Goal: Task Accomplishment & Management: Complete application form

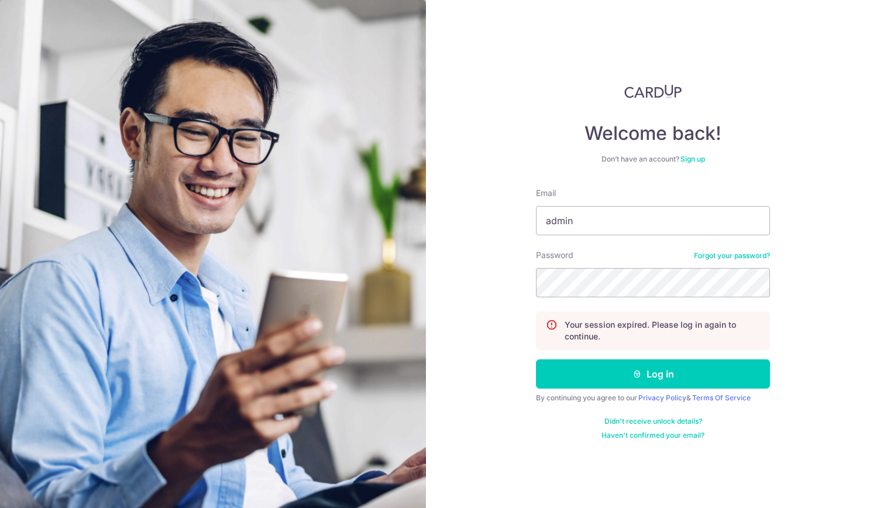
type input "admin@soulsouper.com"
click at [215, 281] on section "Welcome back! Don’t have an account? Sign up Email admin@soulsouper.com Passwor…" at bounding box center [440, 254] width 880 height 508
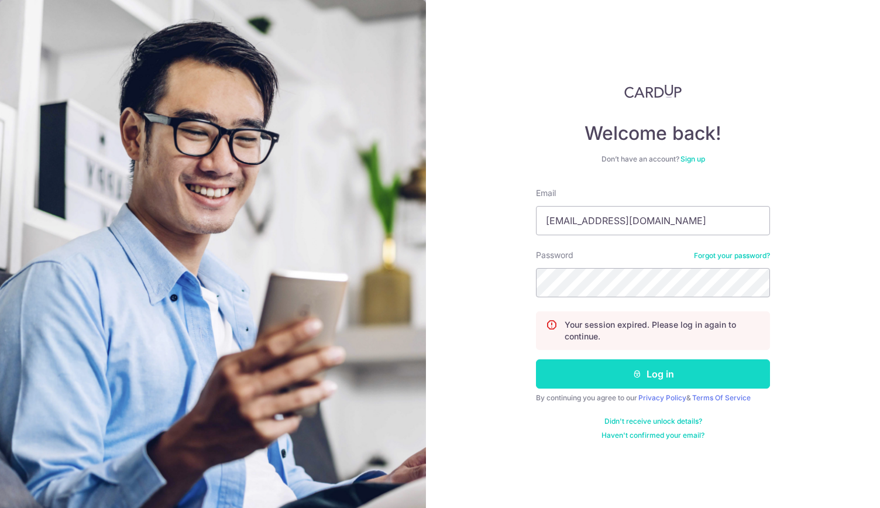
click at [631, 372] on button "Log in" at bounding box center [653, 373] width 234 height 29
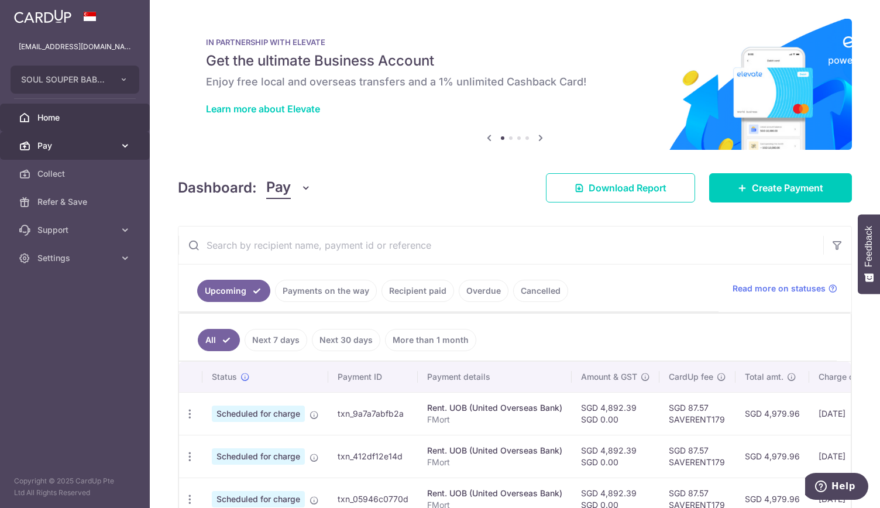
click at [89, 147] on span "Pay" at bounding box center [75, 146] width 77 height 12
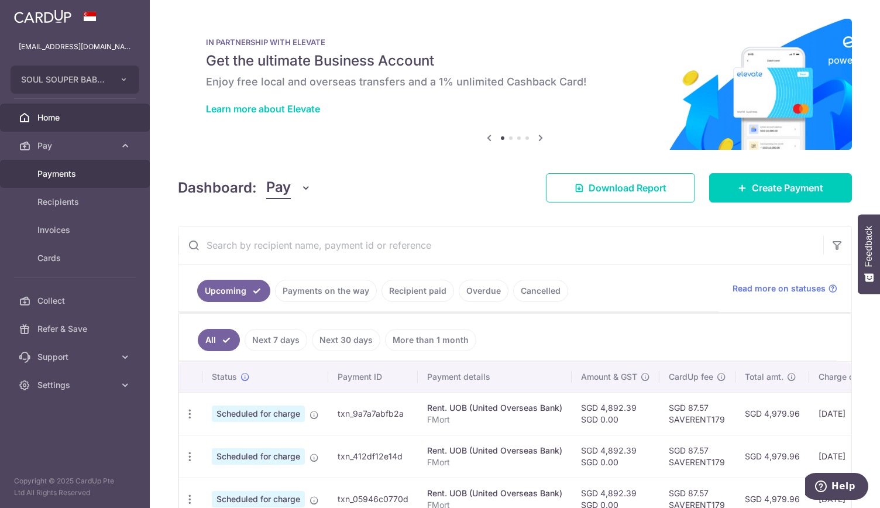
click at [91, 170] on body "admin@soulsouper.com SOUL SOUPER BABY PTE. LTD. Add new company SOUL SOUPER BAB…" at bounding box center [440, 254] width 880 height 508
click at [85, 154] on link "Pay" at bounding box center [75, 146] width 150 height 28
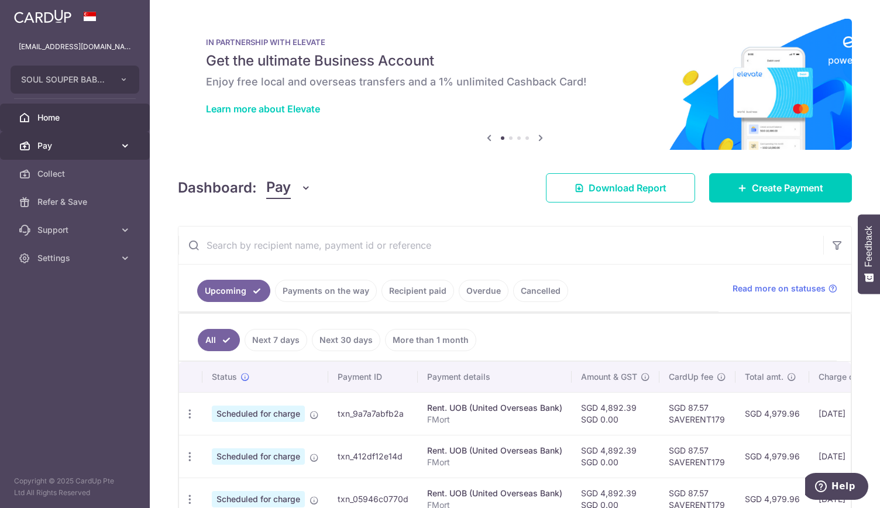
click at [87, 154] on link "Pay" at bounding box center [75, 146] width 150 height 28
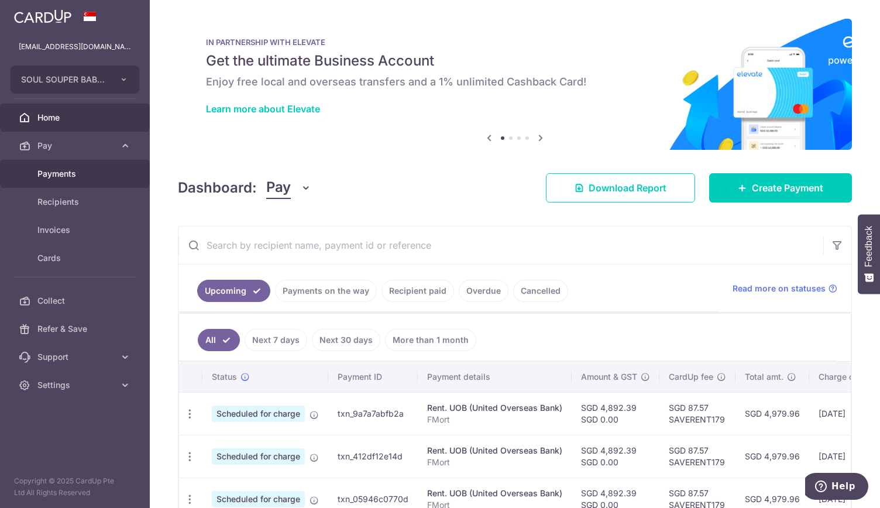
click at [86, 171] on span "Payments" at bounding box center [75, 174] width 77 height 12
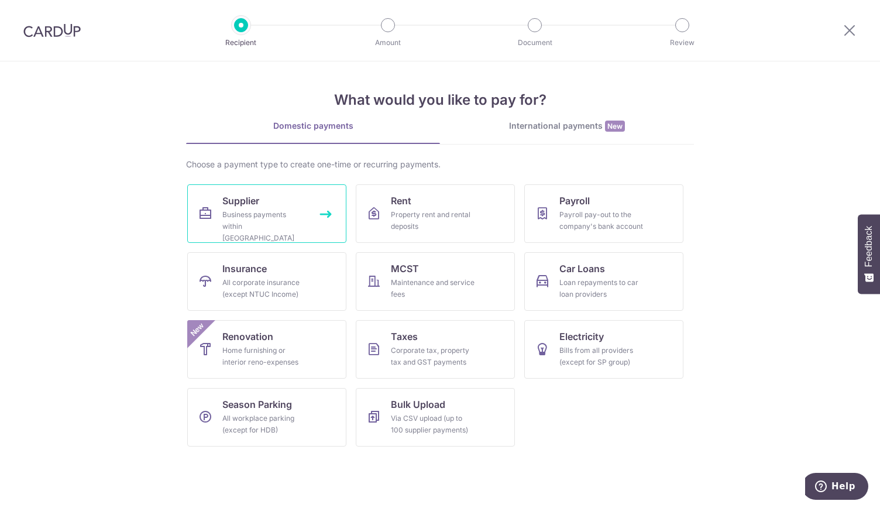
click at [326, 211] on link "Supplier Business payments within [GEOGRAPHIC_DATA]" at bounding box center [266, 213] width 159 height 59
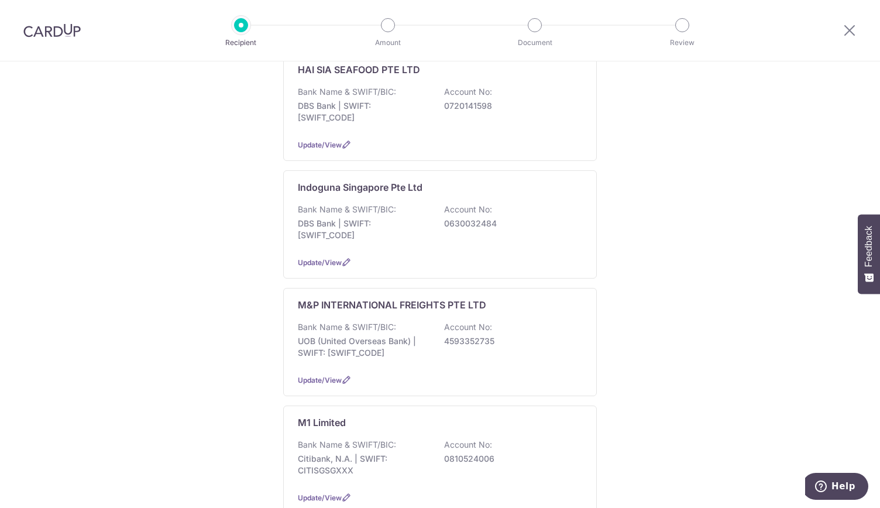
scroll to position [468, 0]
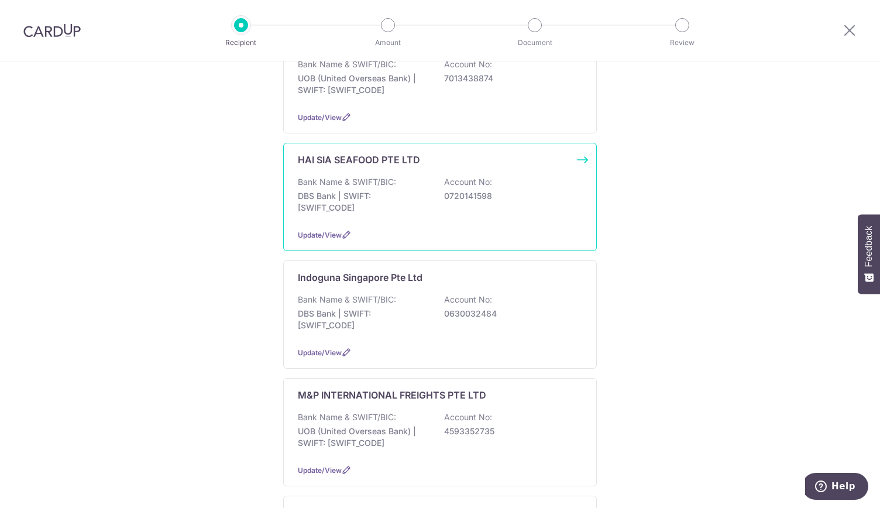
click at [394, 194] on p "DBS Bank | SWIFT: DBSSSGSGXXX" at bounding box center [363, 201] width 131 height 23
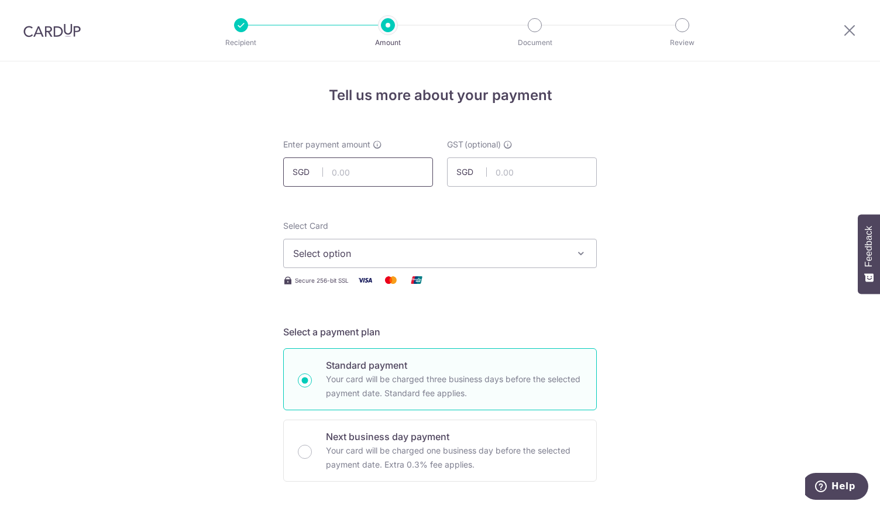
click at [399, 183] on input "text" at bounding box center [358, 171] width 150 height 29
type input "4,494.62"
click at [483, 243] on button "Select option" at bounding box center [440, 253] width 314 height 29
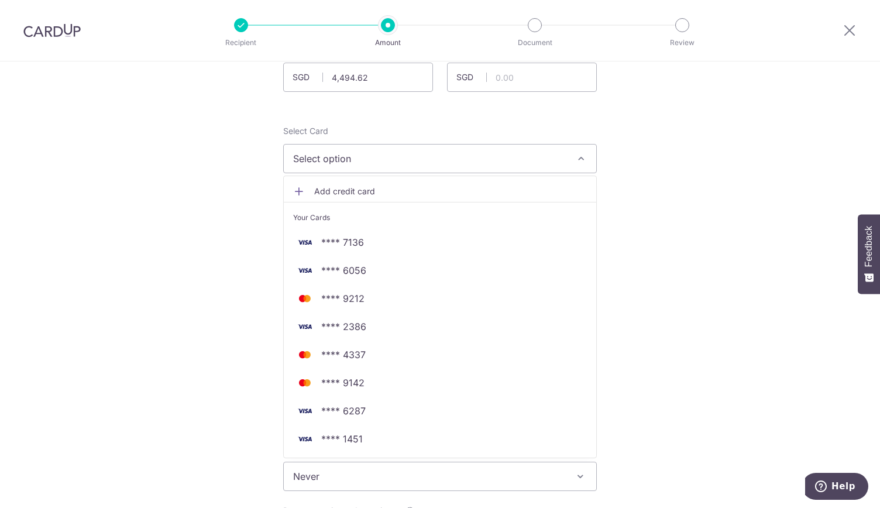
scroll to position [176, 0]
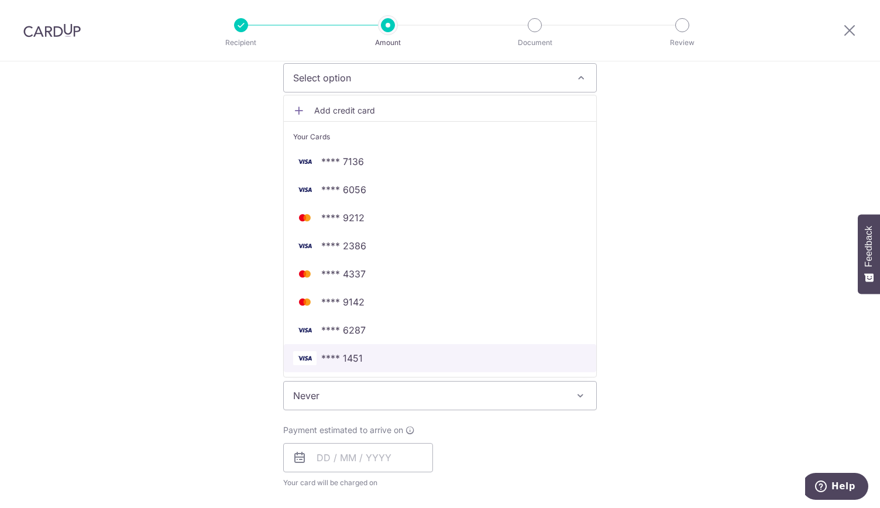
drag, startPoint x: 394, startPoint y: 357, endPoint x: 486, endPoint y: 298, distance: 108.7
click at [394, 357] on span "**** 1451" at bounding box center [440, 358] width 294 height 14
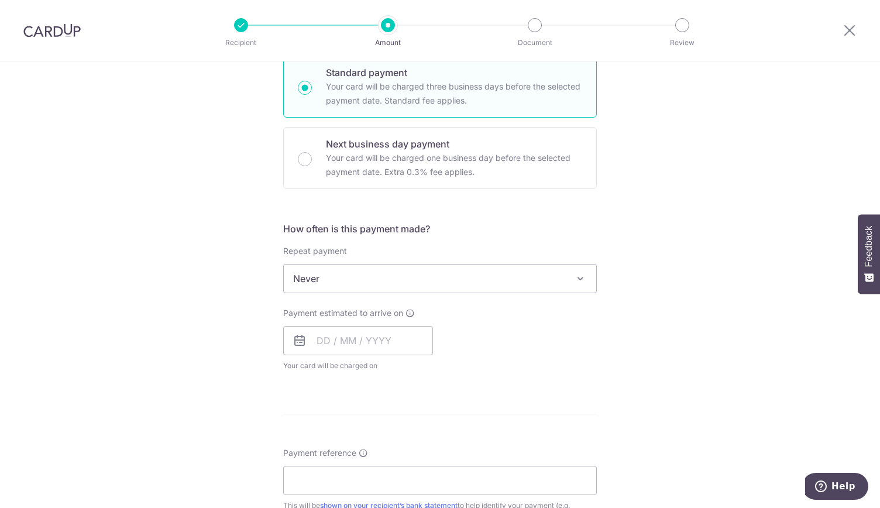
scroll to position [351, 0]
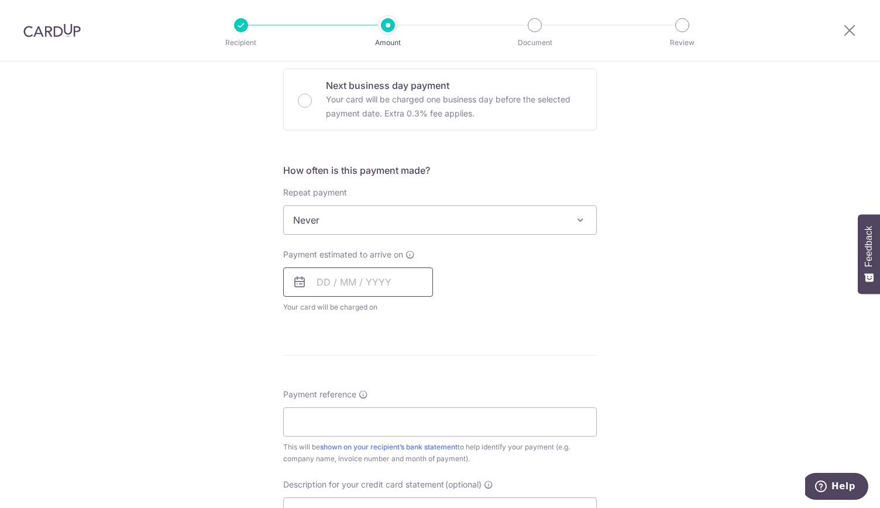
click at [339, 284] on input "text" at bounding box center [358, 281] width 150 height 29
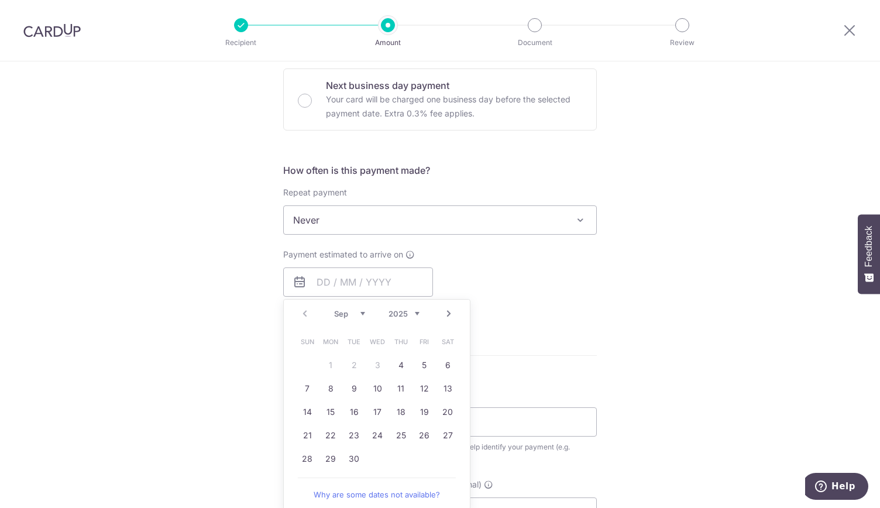
click at [444, 312] on link "Next" at bounding box center [449, 314] width 14 height 14
click at [302, 313] on link "Prev" at bounding box center [305, 314] width 14 height 14
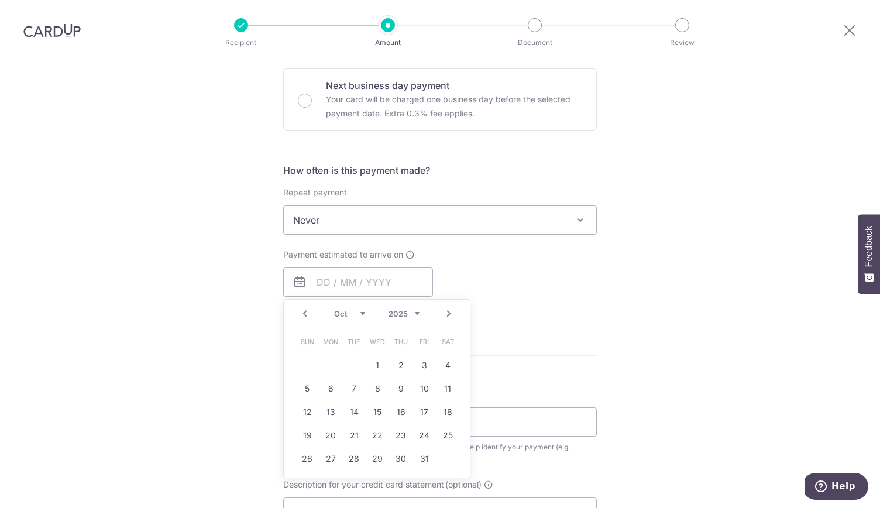
click at [302, 313] on link "Prev" at bounding box center [305, 314] width 14 height 14
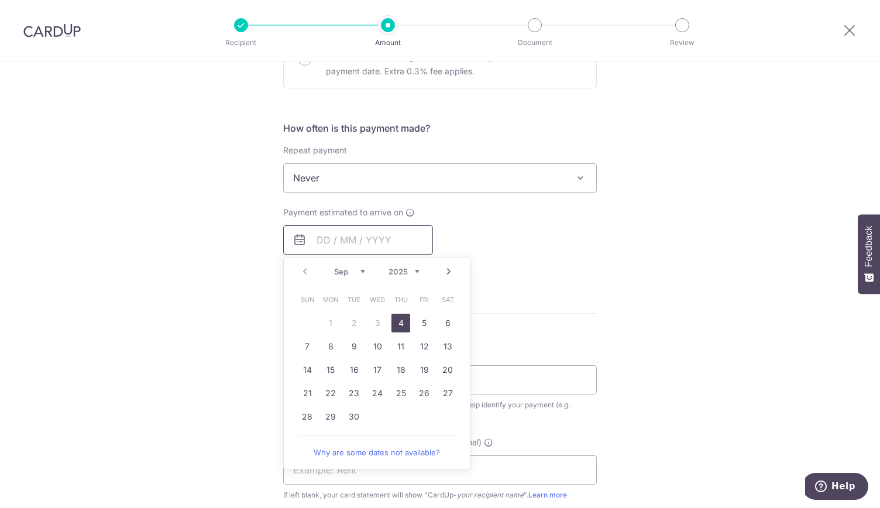
scroll to position [410, 0]
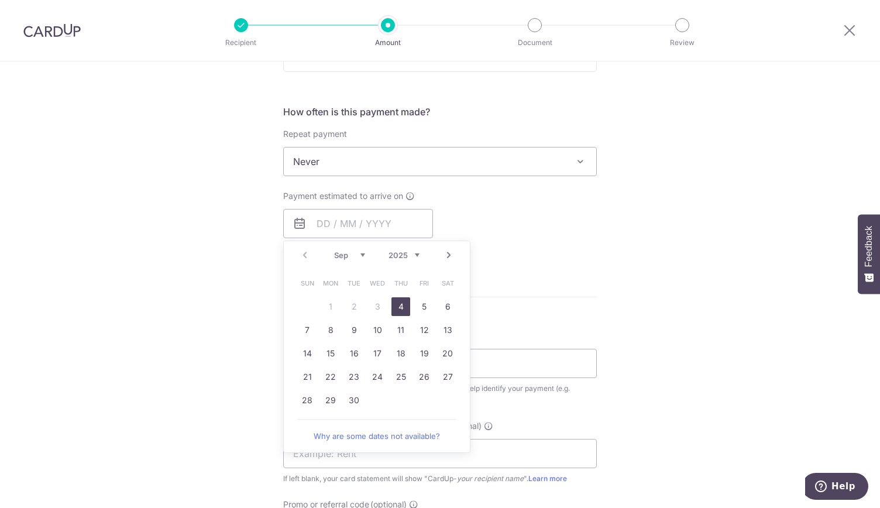
click at [403, 299] on link "4" at bounding box center [400, 306] width 19 height 19
type input "[DATE]"
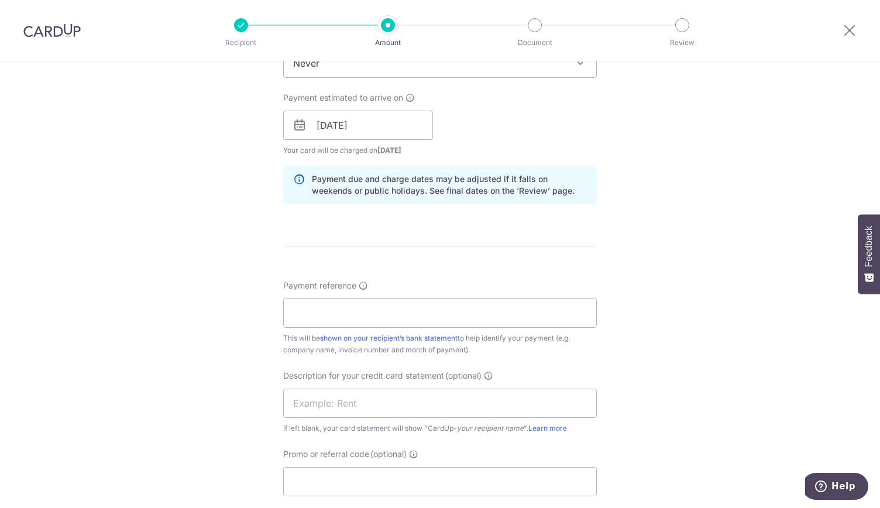
scroll to position [585, 0]
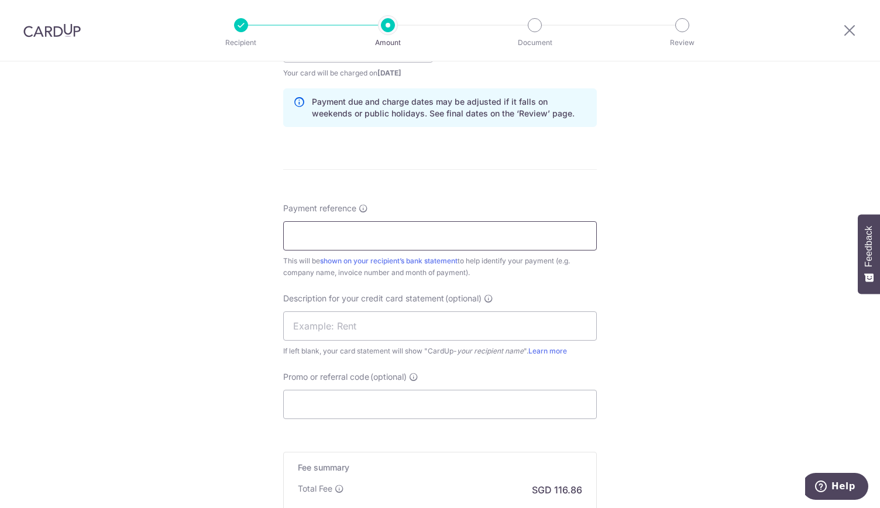
click at [400, 243] on input "Payment reference" at bounding box center [440, 235] width 314 height 29
paste input "CL00000719"
type input "CL00000719"
drag, startPoint x: 366, startPoint y: 320, endPoint x: 370, endPoint y: 325, distance: 6.3
click at [366, 320] on input "text" at bounding box center [440, 325] width 314 height 29
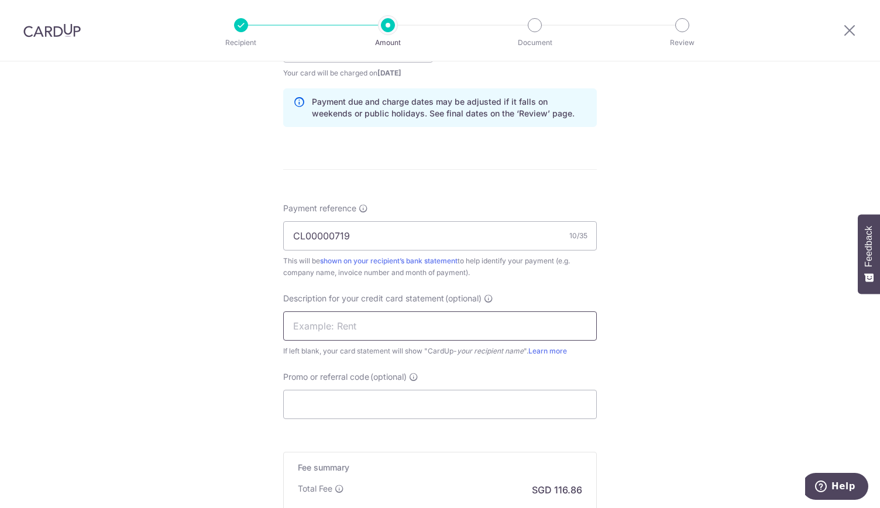
paste input "CL00000719"
type input "CL00000719"
click at [380, 397] on input "Promo or referral code (optional)" at bounding box center [440, 404] width 314 height 29
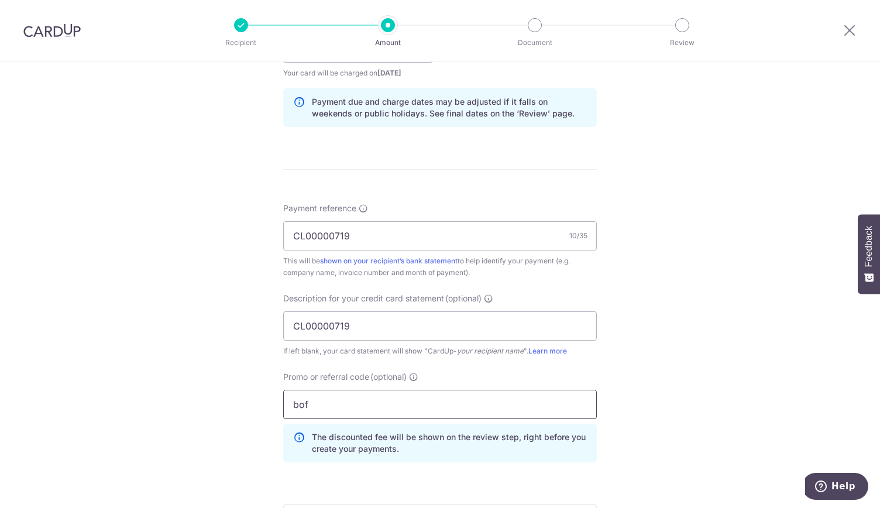
type input "boff"
drag, startPoint x: 415, startPoint y: 400, endPoint x: 29, endPoint y: 401, distance: 386.2
click at [29, 401] on div "Tell us more about your payment Enter payment amount SGD 4,494.62 4494.62 GST (…" at bounding box center [440, 94] width 880 height 1237
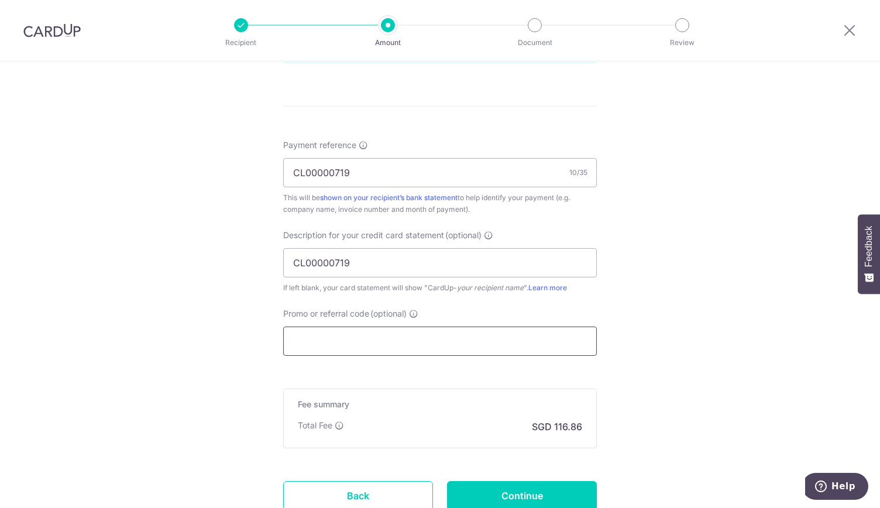
scroll to position [702, 0]
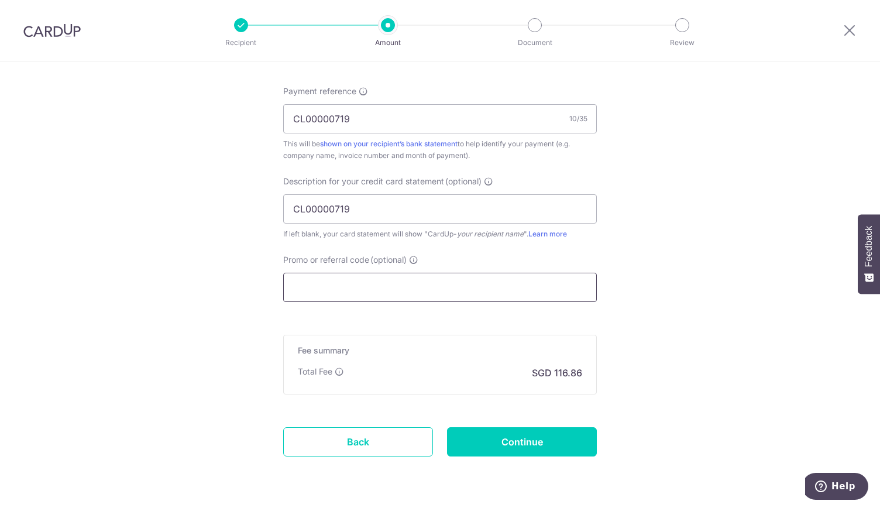
paste input "BOFF185"
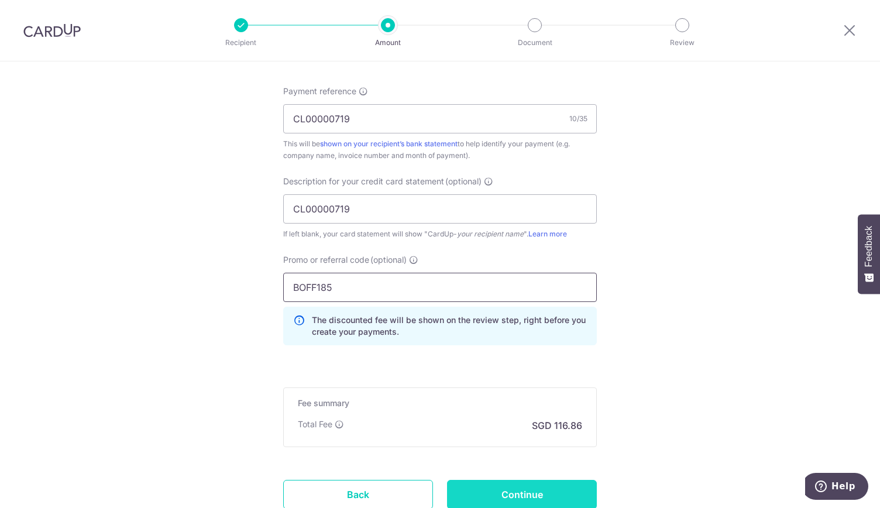
type input "BOFF185"
click at [535, 482] on input "Continue" at bounding box center [522, 494] width 150 height 29
type input "Create Schedule"
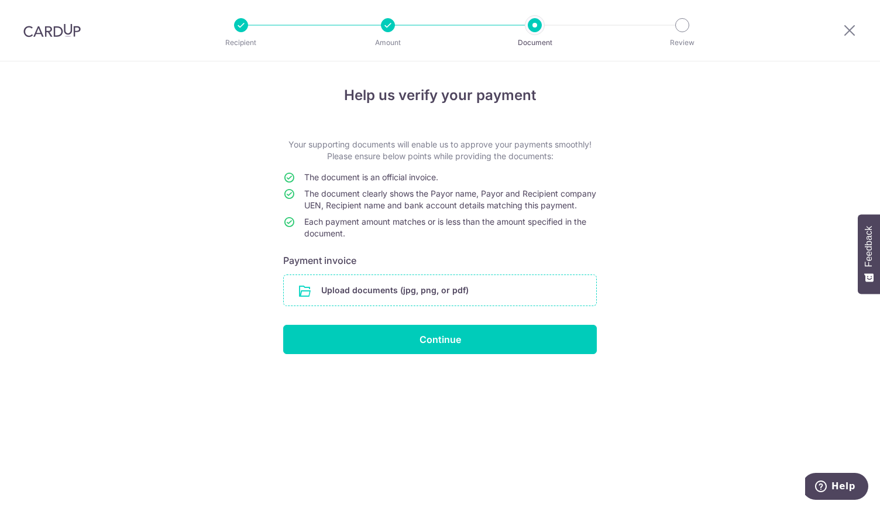
drag, startPoint x: 0, startPoint y: 0, endPoint x: 506, endPoint y: 312, distance: 594.3
click at [506, 305] on input "file" at bounding box center [440, 290] width 312 height 30
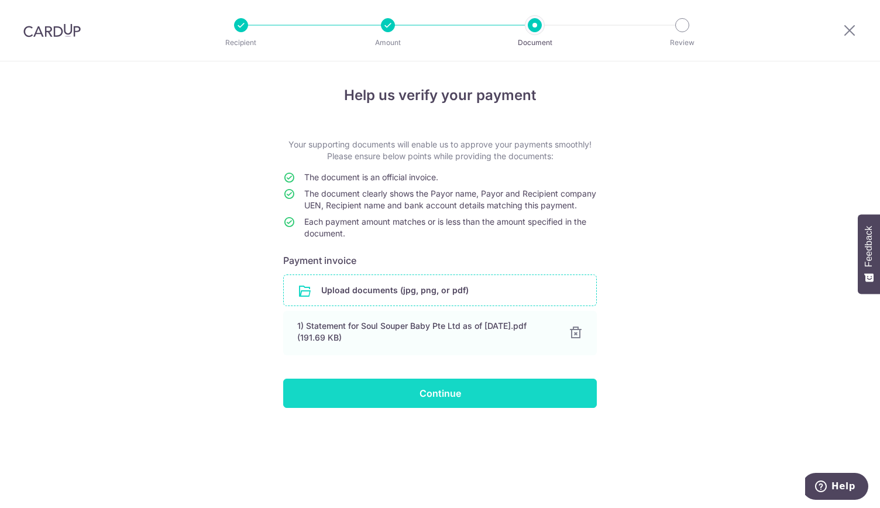
click at [500, 408] on input "Continue" at bounding box center [440, 393] width 314 height 29
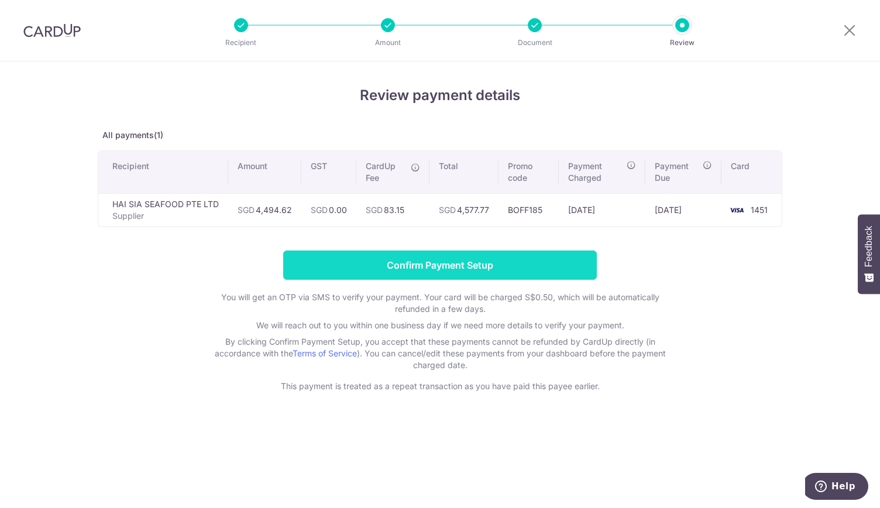
click at [560, 264] on input "Confirm Payment Setup" at bounding box center [440, 264] width 314 height 29
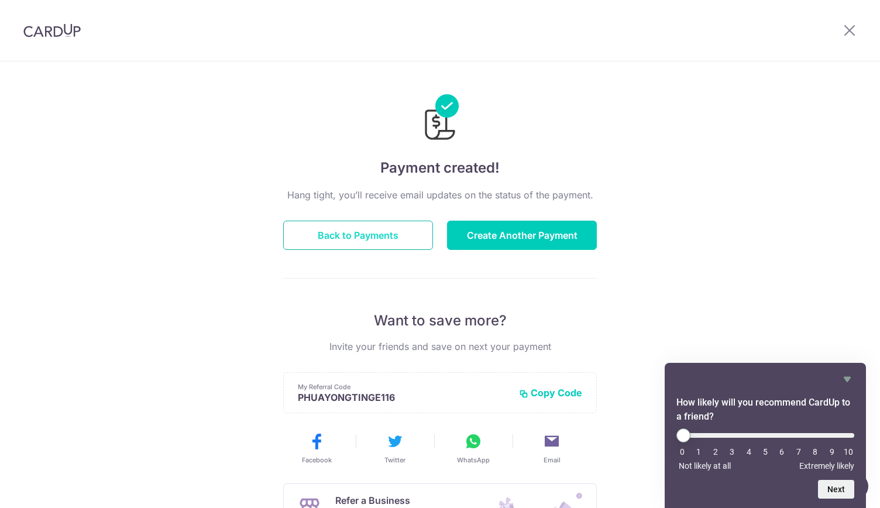
click at [383, 245] on button "Back to Payments" at bounding box center [358, 235] width 150 height 29
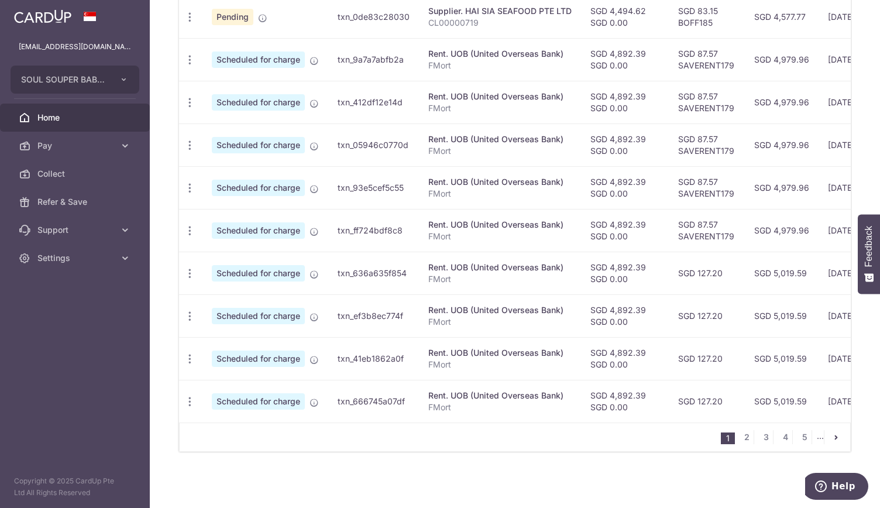
scroll to position [280, 0]
